Goal: Check status

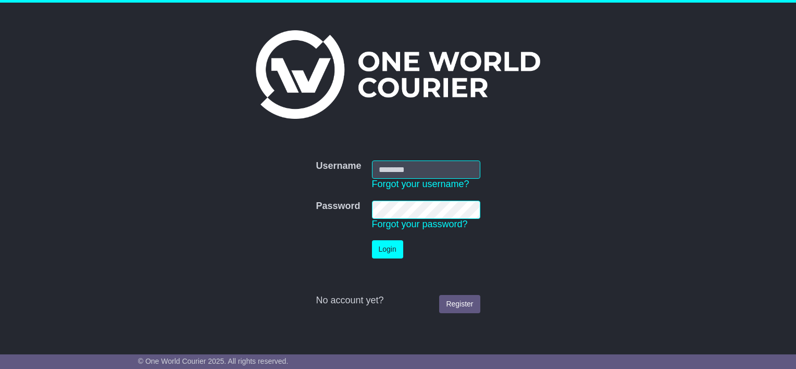
type input "**********"
click at [382, 248] on button "Login" at bounding box center [387, 249] width 31 height 18
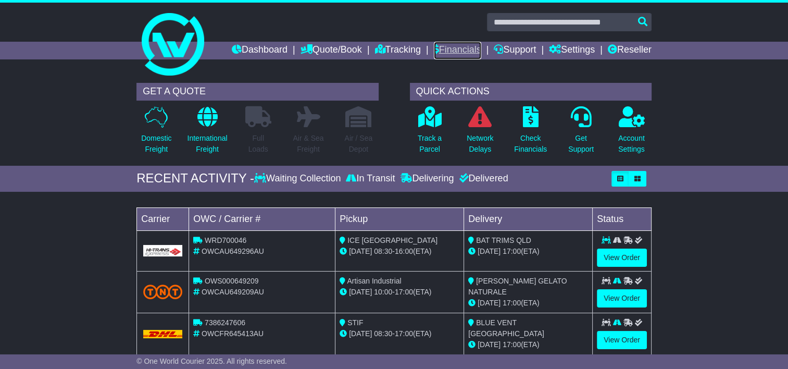
click at [460, 51] on link "Financials" at bounding box center [457, 51] width 47 height 18
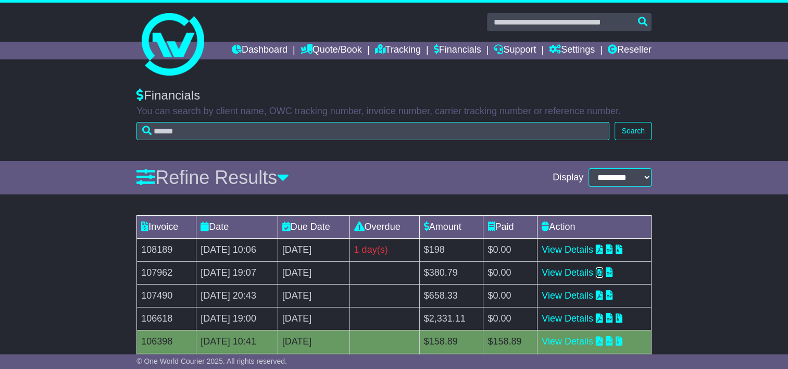
click at [603, 271] on icon at bounding box center [599, 271] width 7 height 9
click at [603, 294] on icon at bounding box center [599, 294] width 7 height 9
click at [603, 245] on icon at bounding box center [599, 248] width 7 height 9
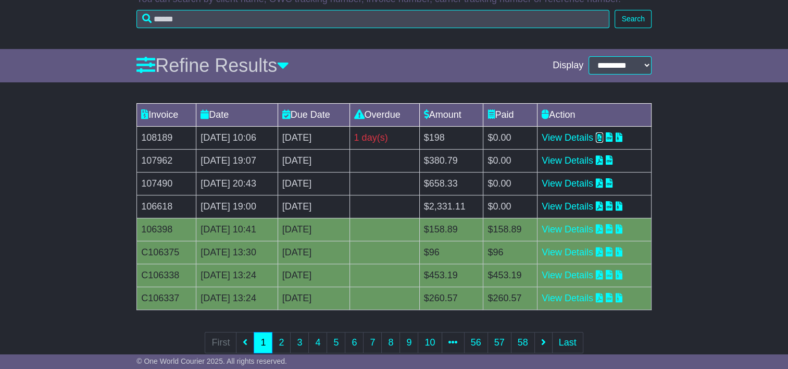
scroll to position [134, 0]
